Goal: Task Accomplishment & Management: Manage account settings

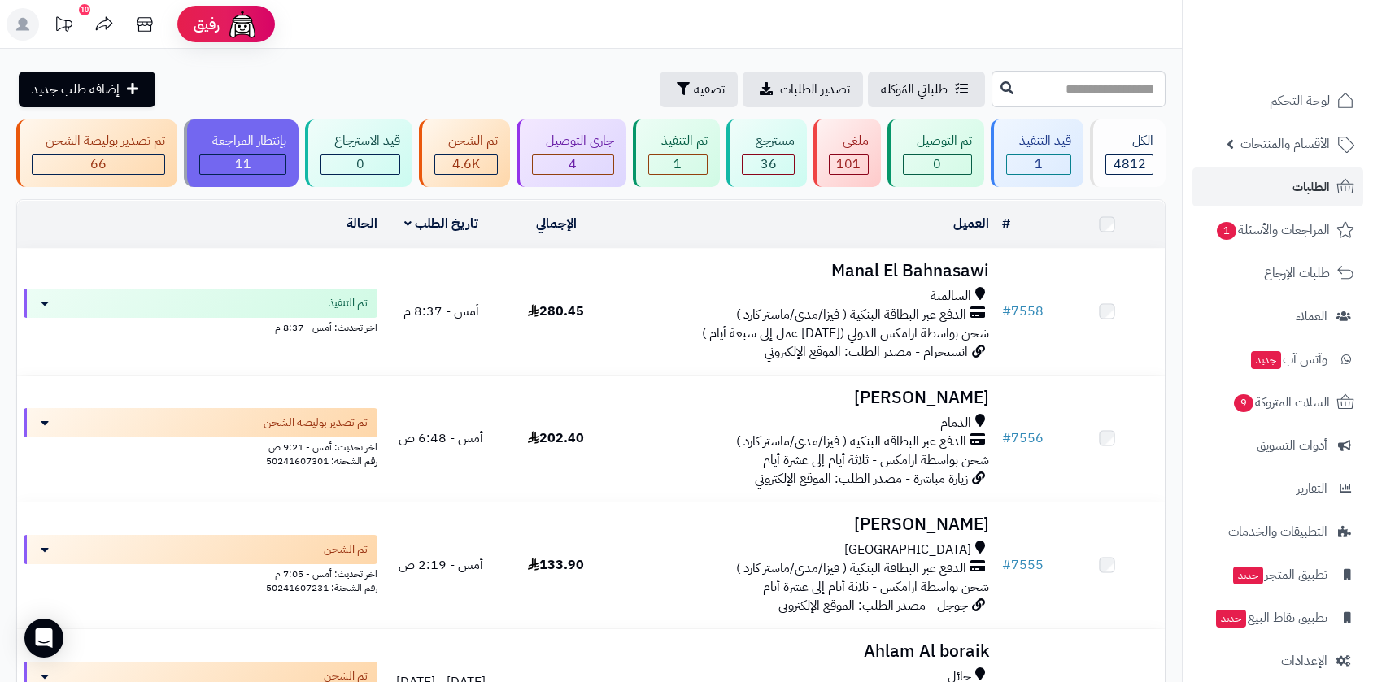
click at [1029, 306] on link "# 7558" at bounding box center [1022, 312] width 41 height 20
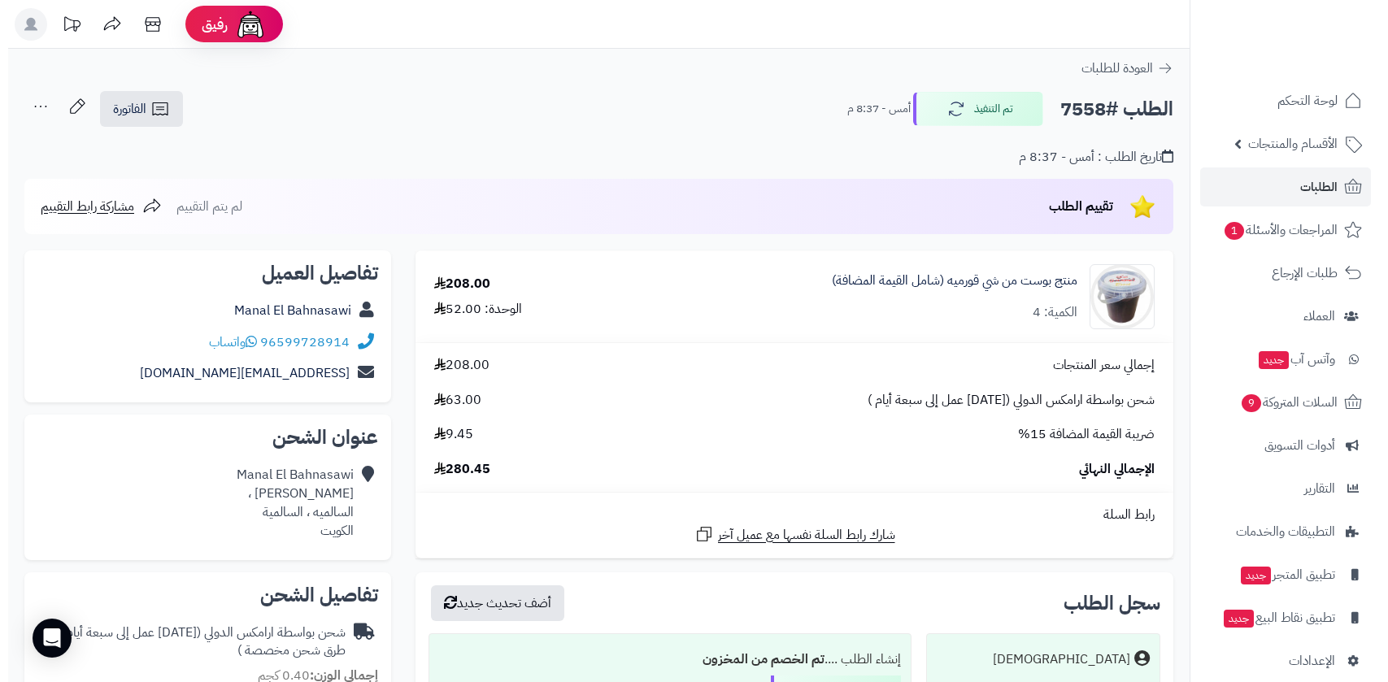
scroll to position [451, 0]
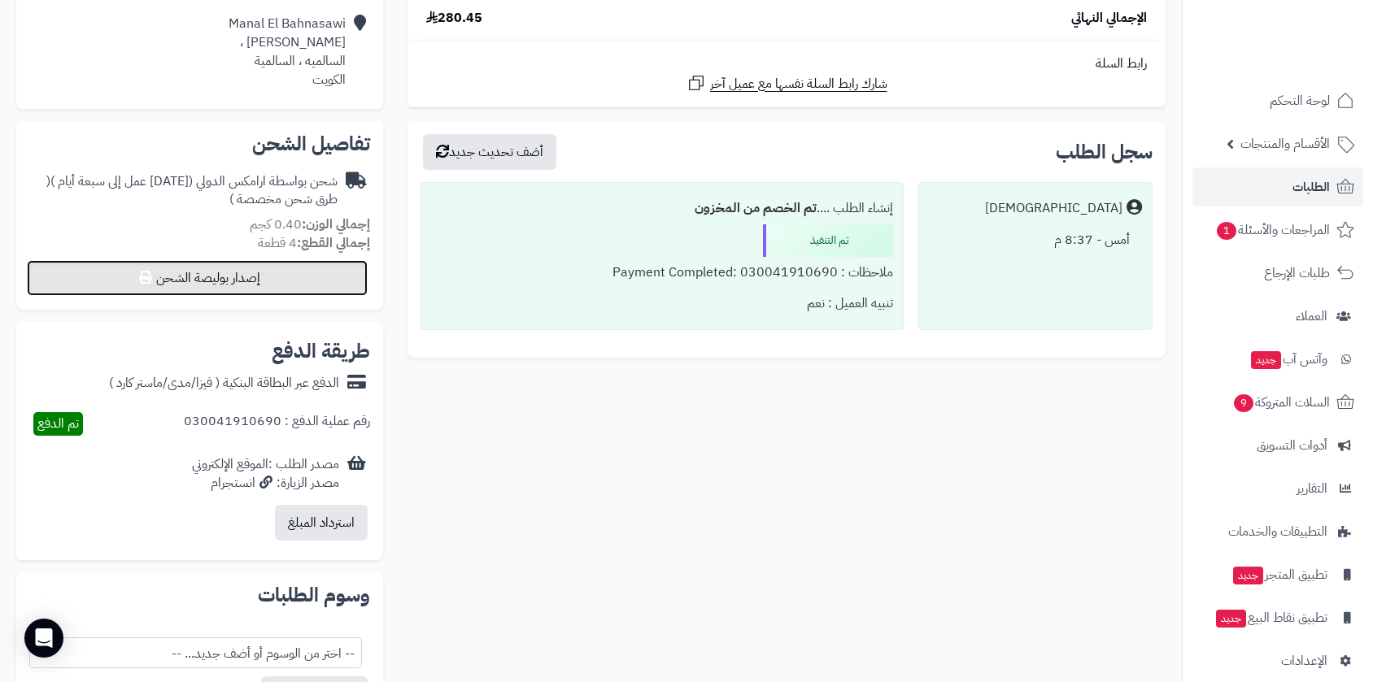
click at [300, 283] on button "إصدار بوليصة الشحن" at bounding box center [197, 278] width 341 height 36
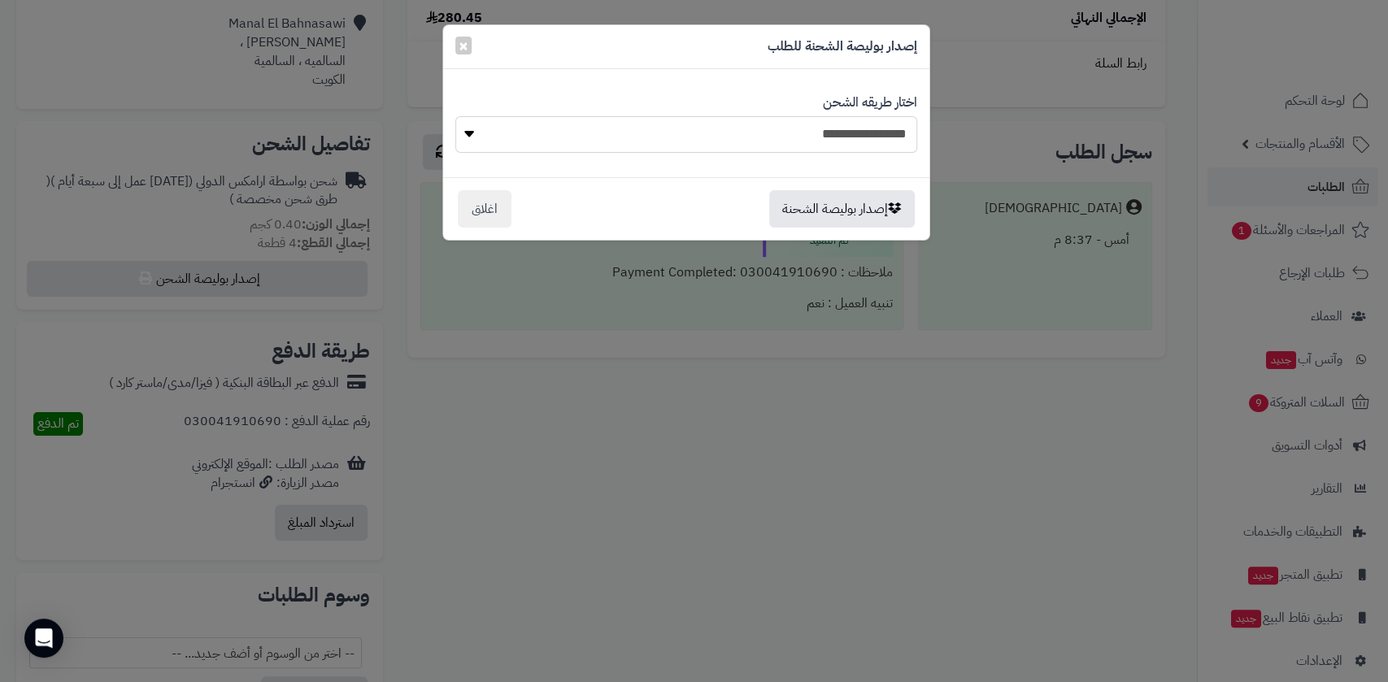
click at [868, 127] on select "**********" at bounding box center [686, 134] width 462 height 37
select select "******"
click at [455, 116] on select "**********" at bounding box center [686, 134] width 462 height 37
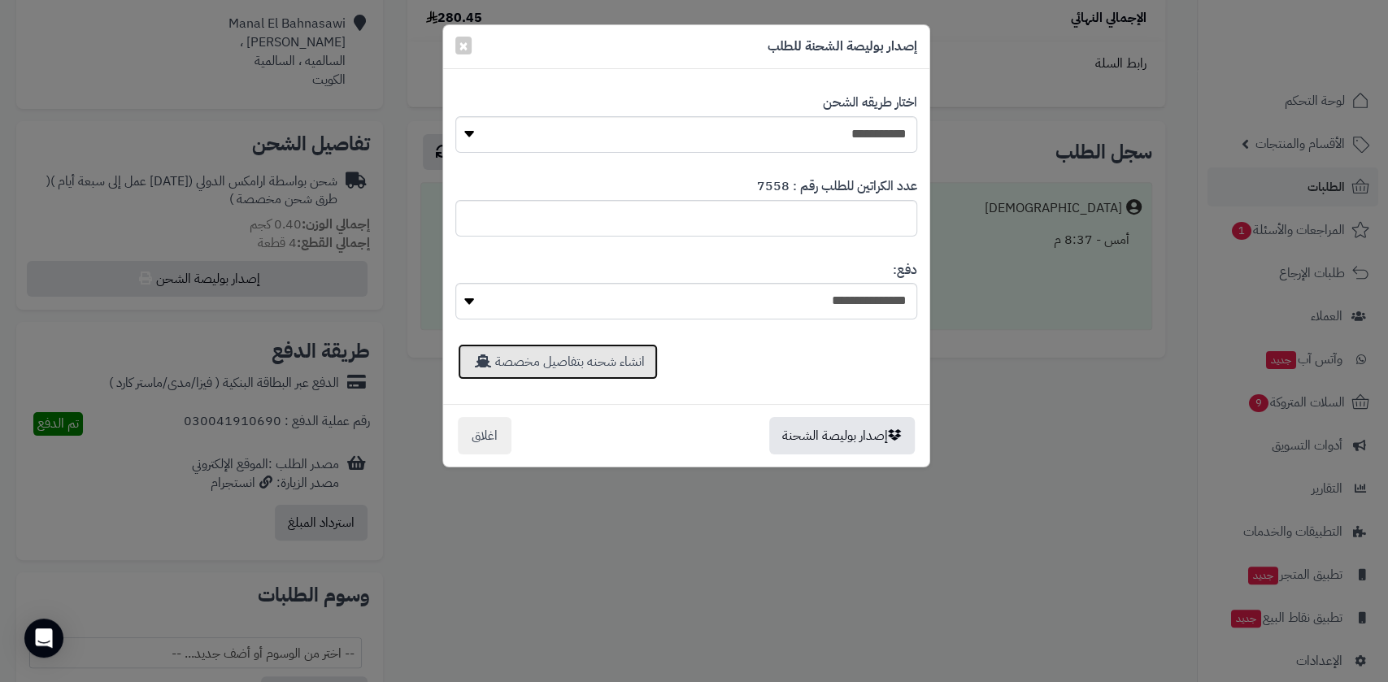
click at [611, 368] on link "انشاء شحنه بتفاصيل مخصصة" at bounding box center [558, 362] width 200 height 36
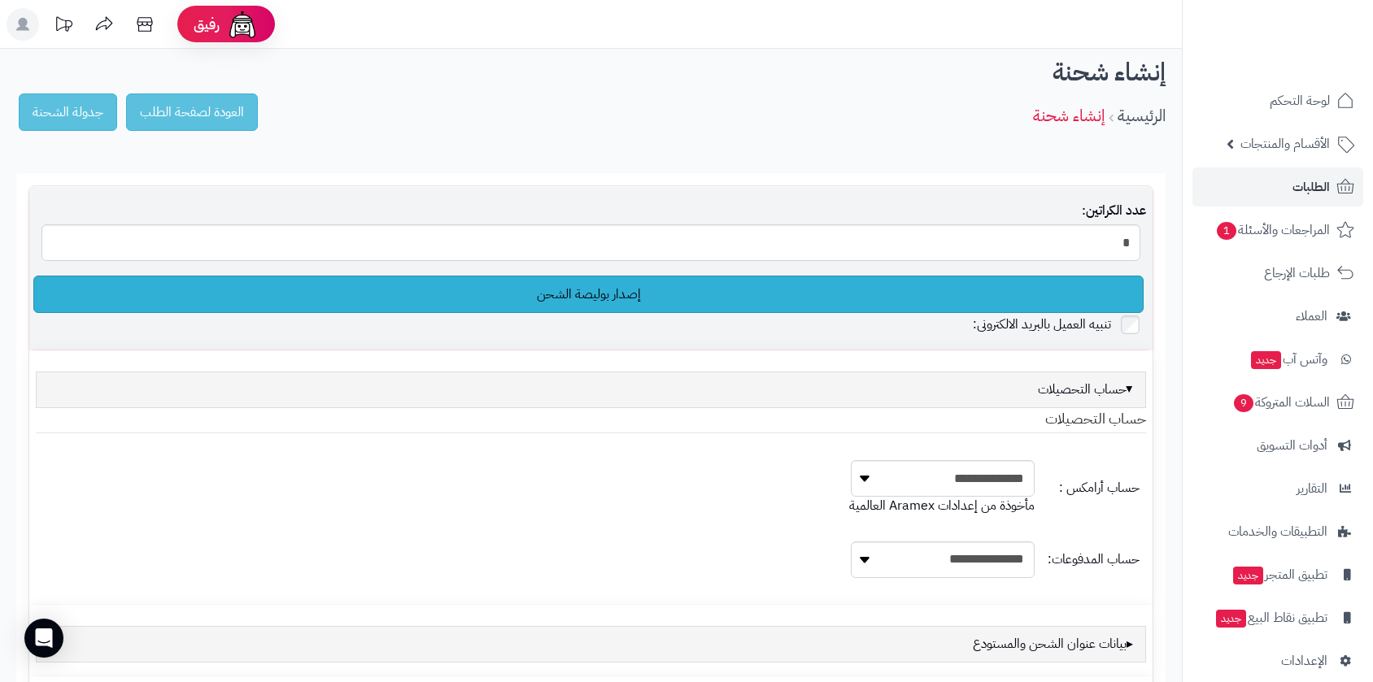
click at [620, 299] on link "إصدار بوليصة الشحن" at bounding box center [588, 294] width 1110 height 37
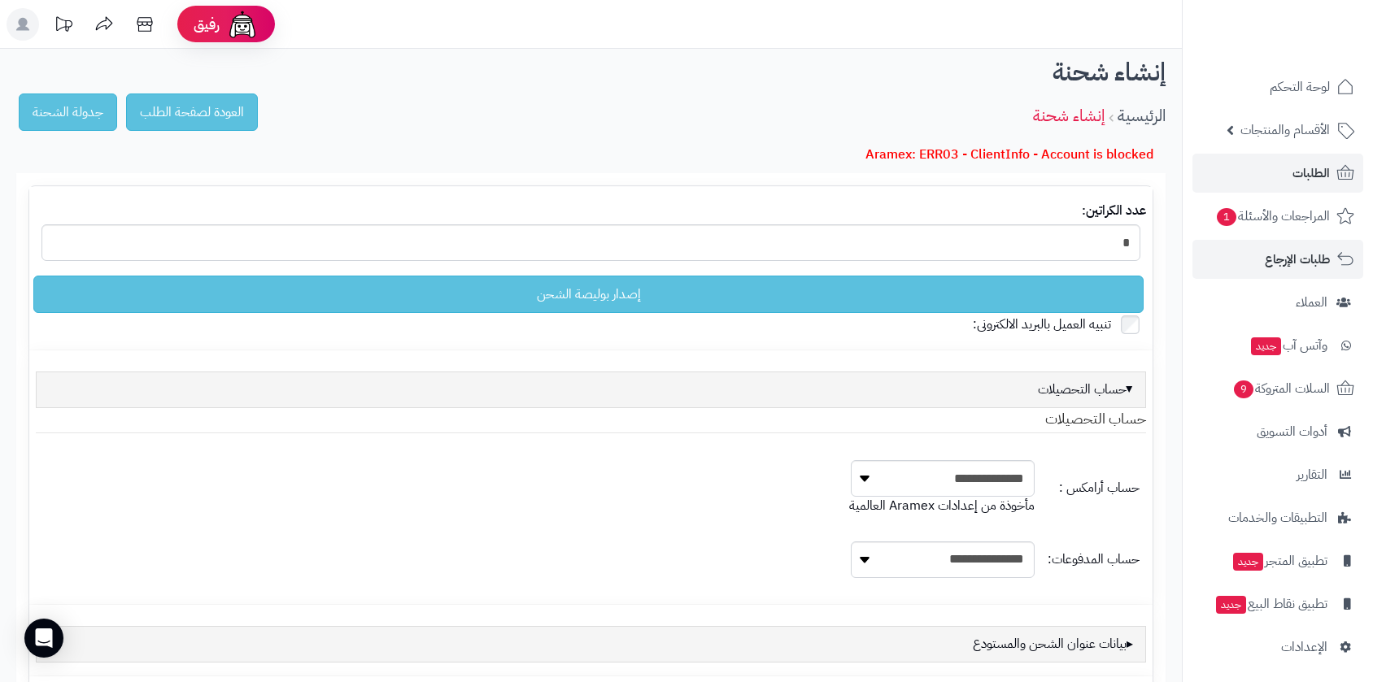
scroll to position [19, 0]
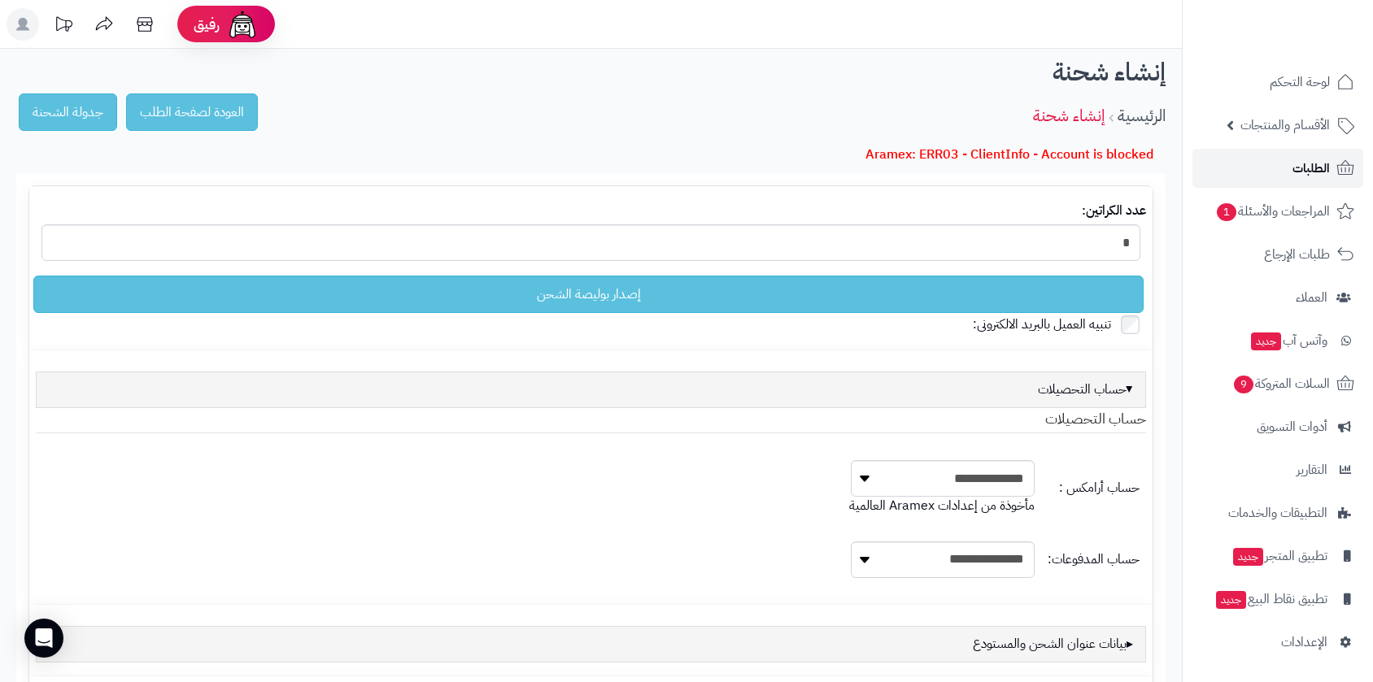
click at [1305, 172] on span "الطلبات" at bounding box center [1310, 168] width 37 height 23
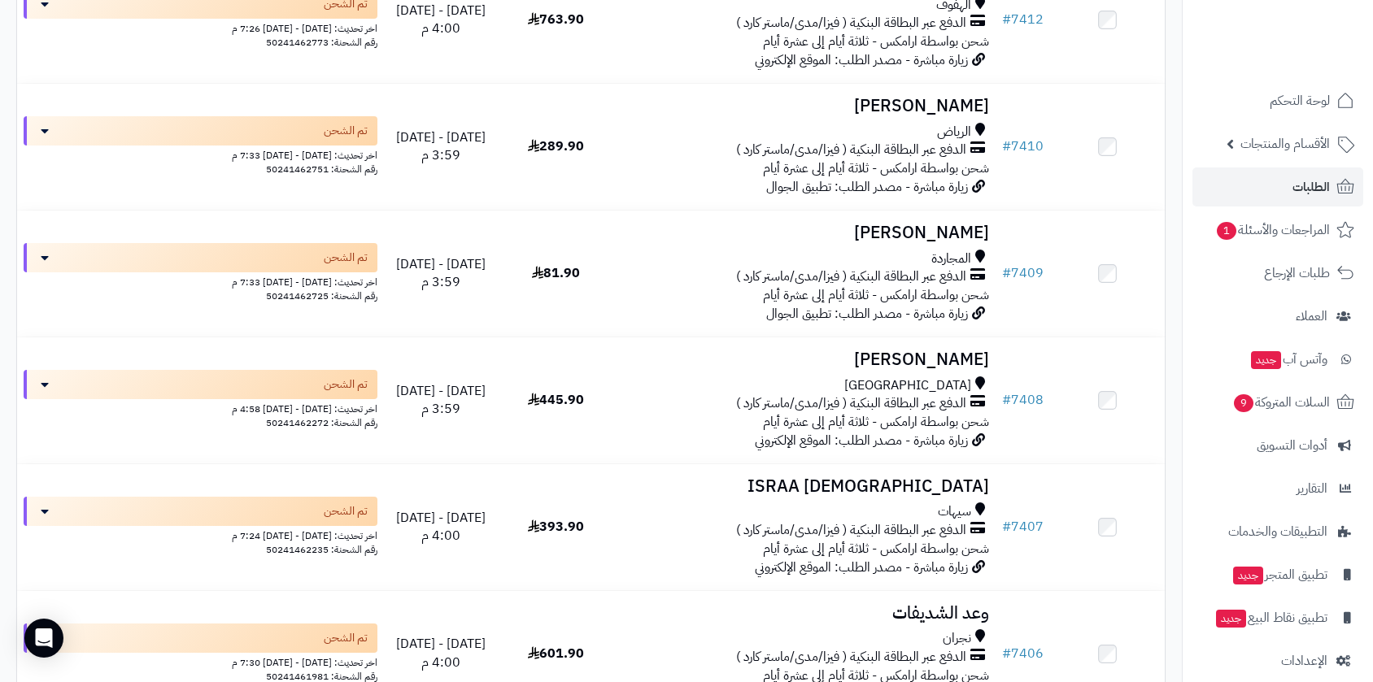
scroll to position [12411, 0]
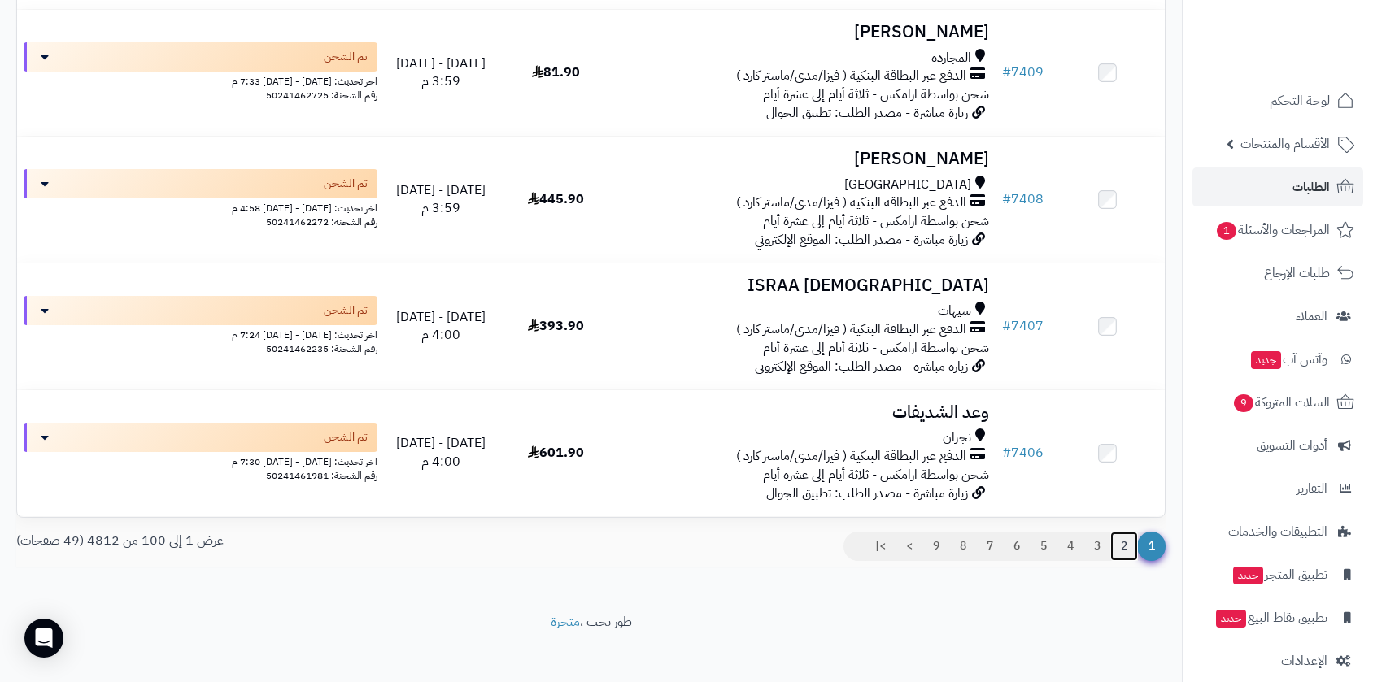
click at [1125, 534] on link "2" at bounding box center [1124, 546] width 28 height 29
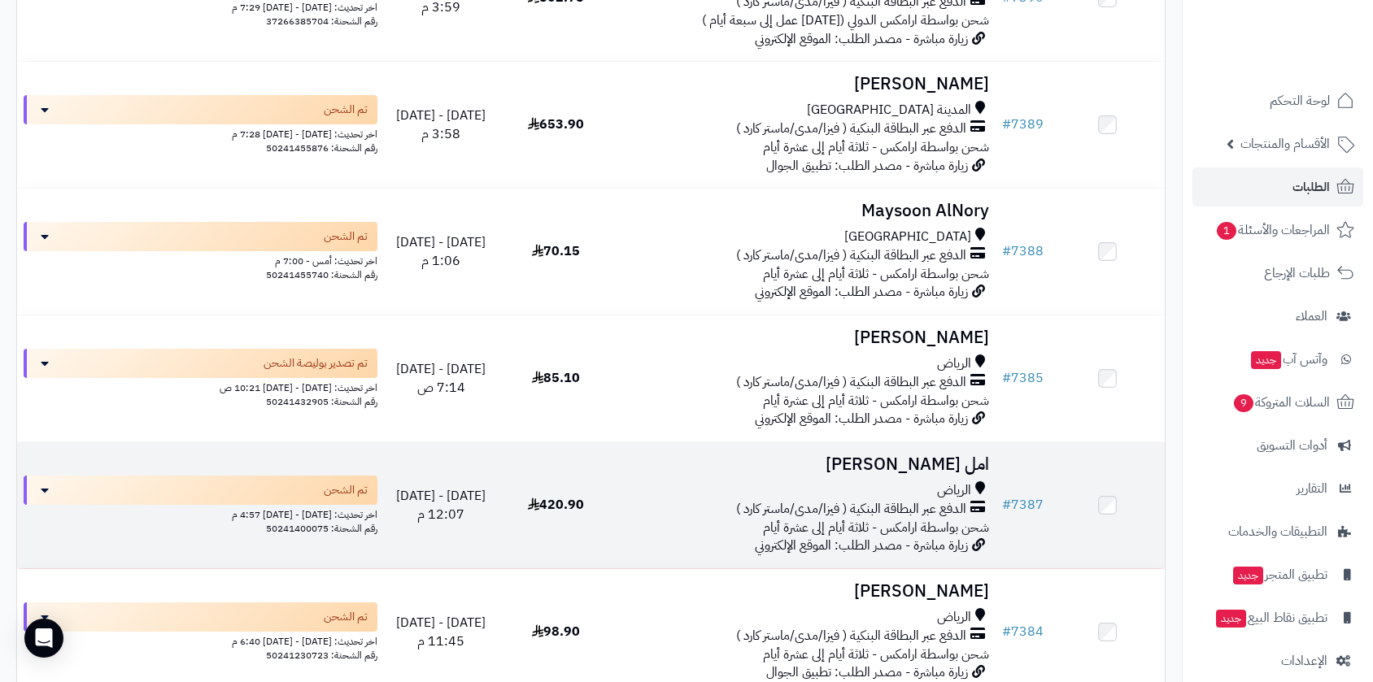
scroll to position [1807, 0]
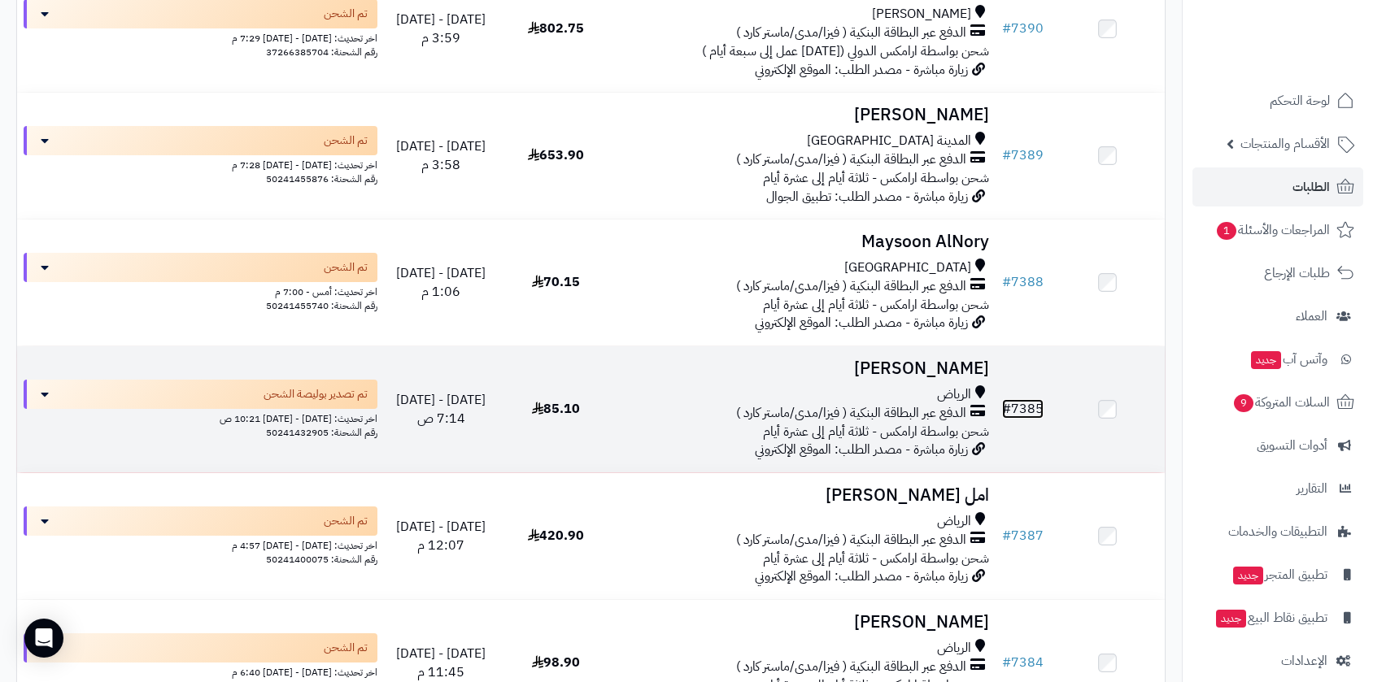
click at [1020, 406] on link "# 7385" at bounding box center [1022, 409] width 41 height 20
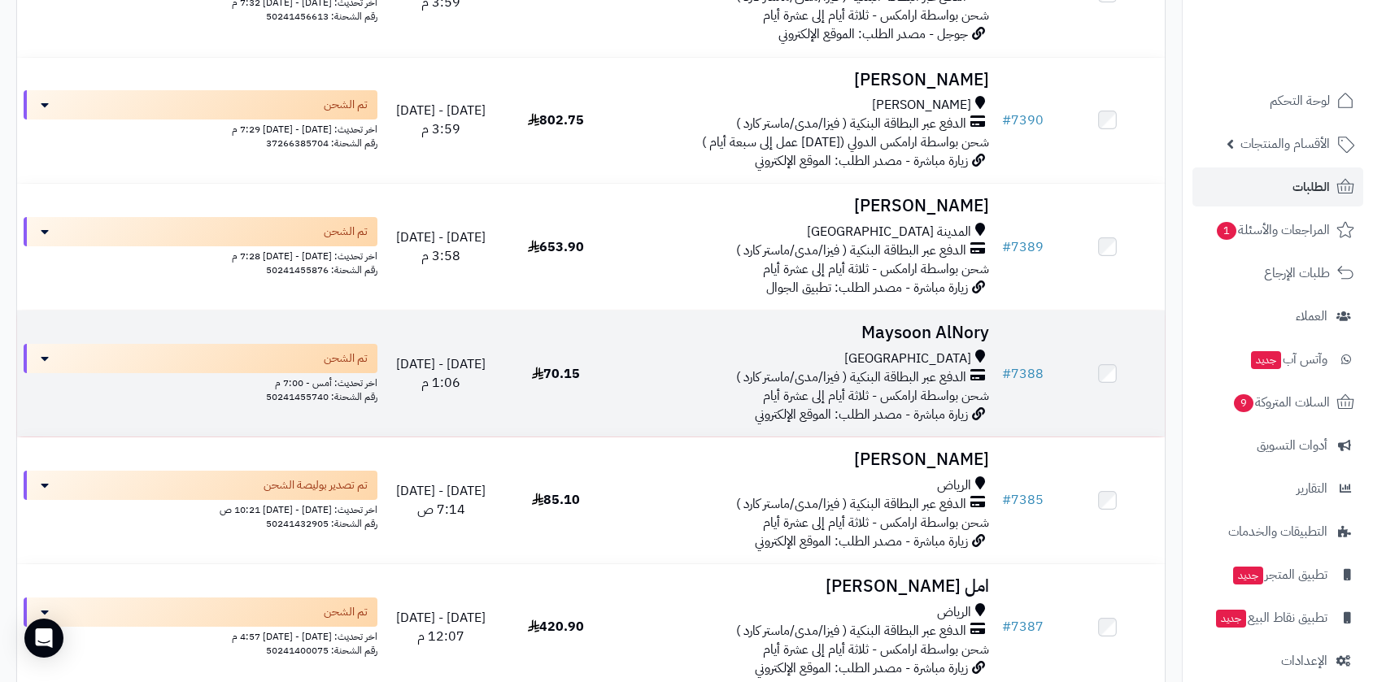
scroll to position [1625, 0]
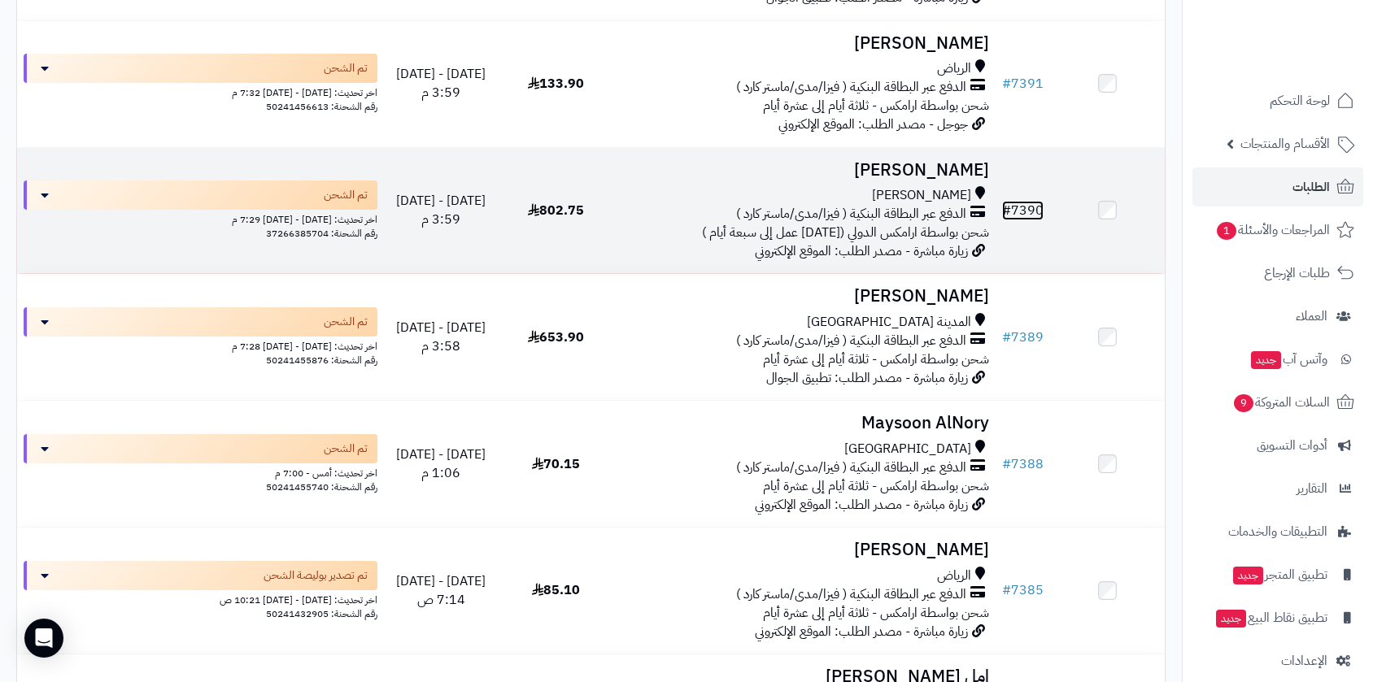
click at [1021, 202] on link "# 7390" at bounding box center [1022, 211] width 41 height 20
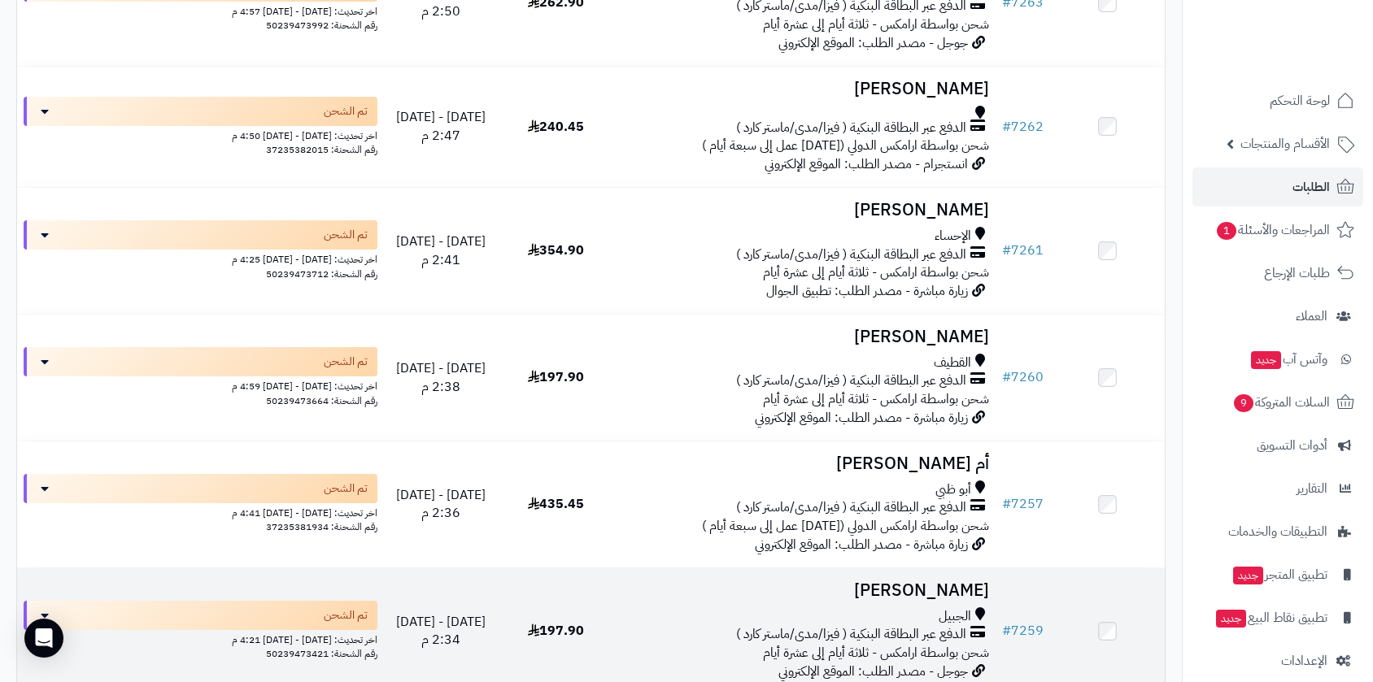
scroll to position [12411, 0]
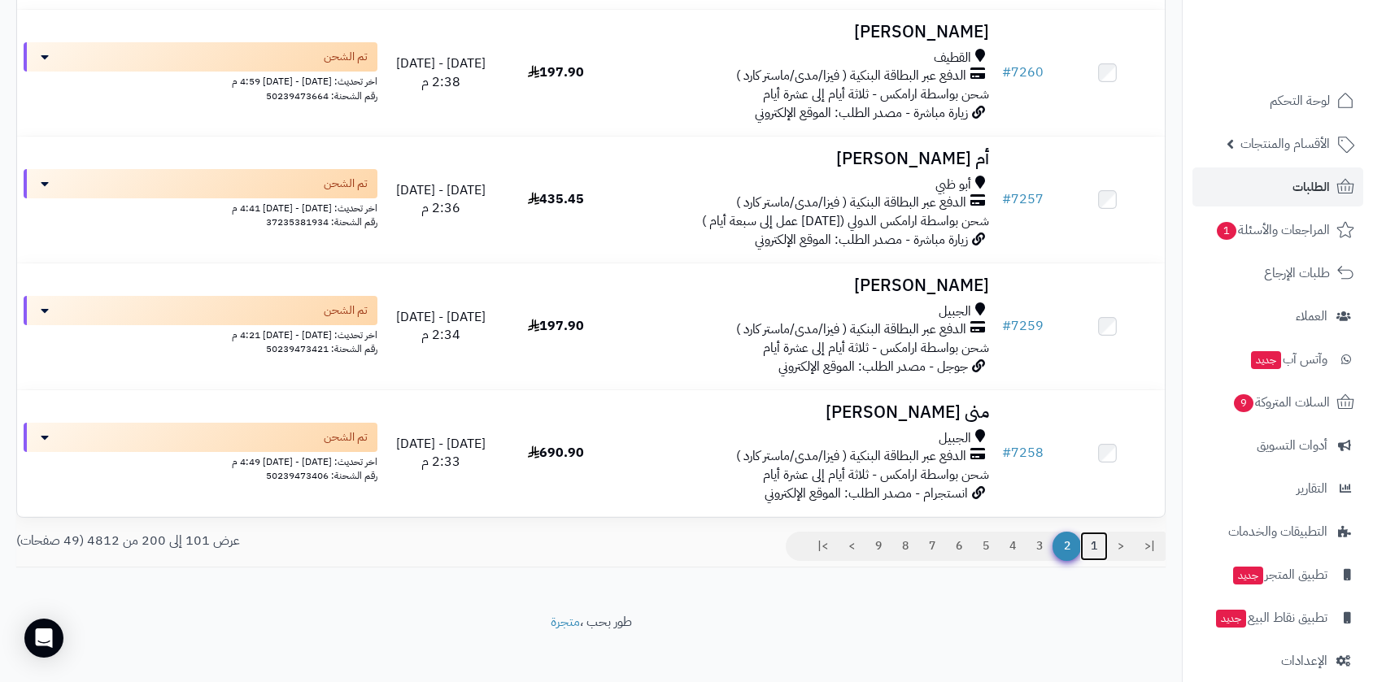
click at [1091, 533] on link "1" at bounding box center [1094, 546] width 28 height 29
